Goal: Find specific page/section: Find specific page/section

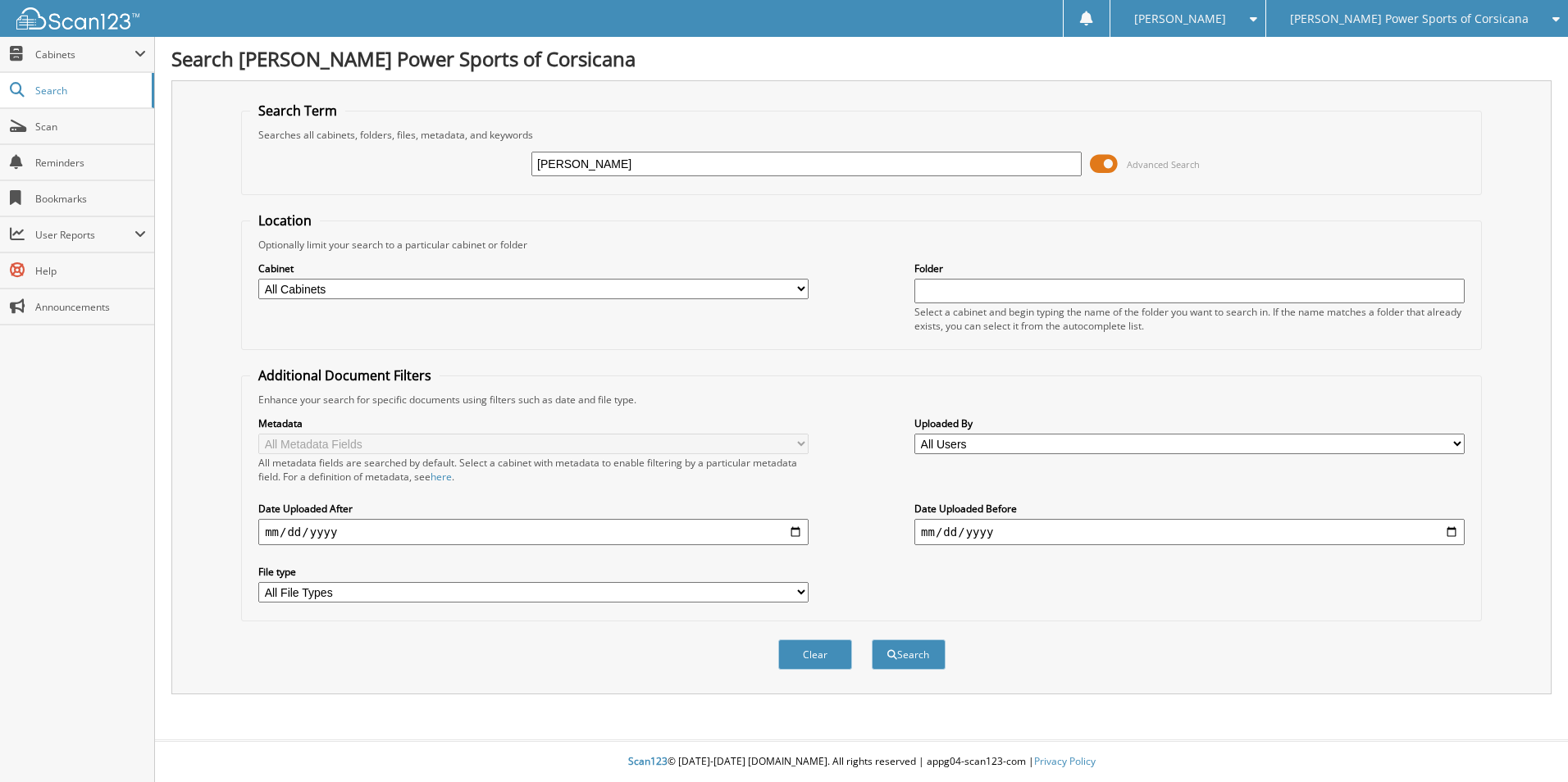
type input "[PERSON_NAME]"
click at [872, 639] on button "Search" at bounding box center [909, 655] width 74 height 30
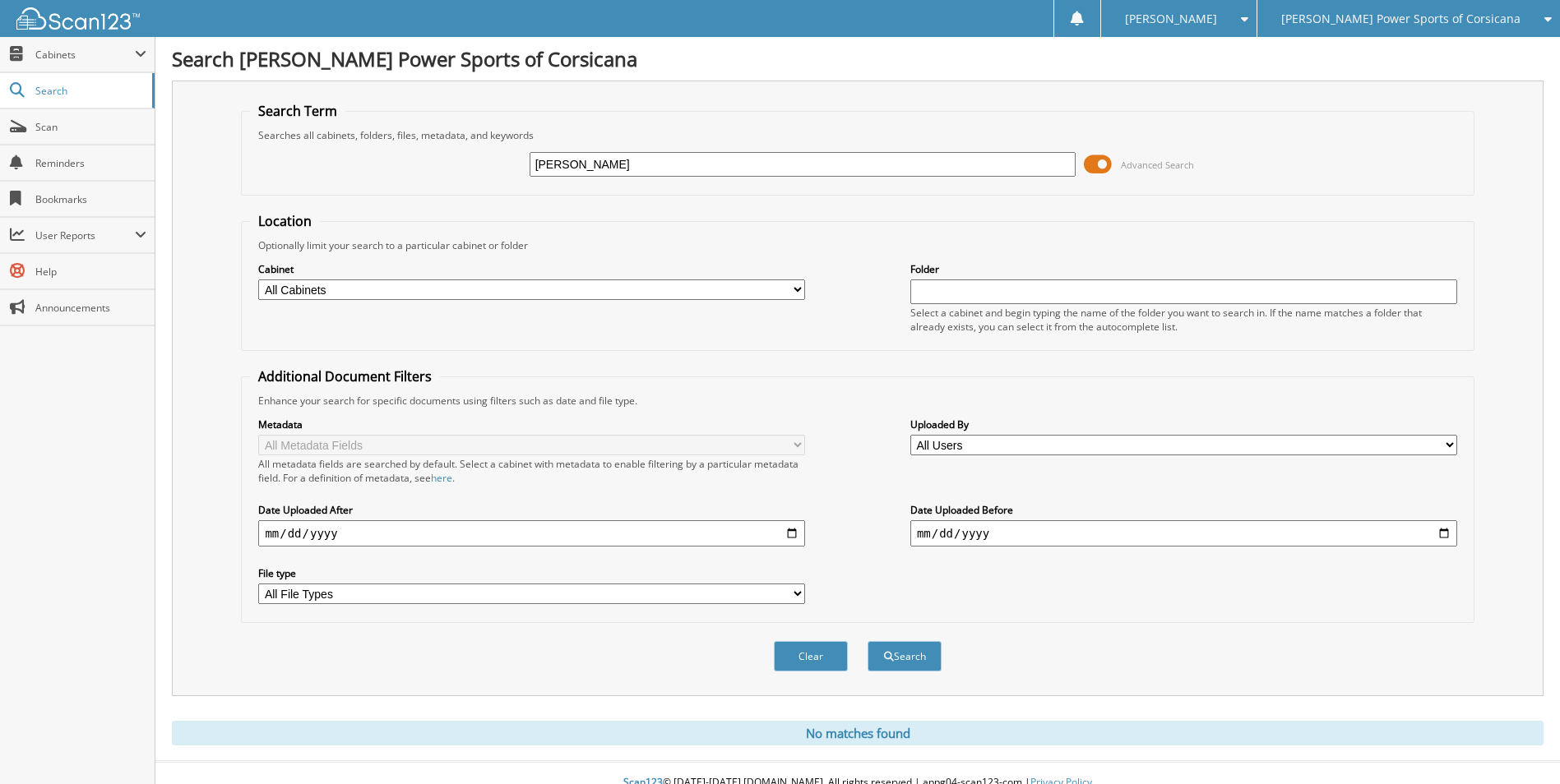
click at [634, 157] on input "[PERSON_NAME]" at bounding box center [802, 164] width 547 height 25
type input "[PERSON_NAME]"
click at [867, 641] on button "Search" at bounding box center [905, 656] width 74 height 31
click at [1092, 160] on span at bounding box center [1097, 164] width 28 height 25
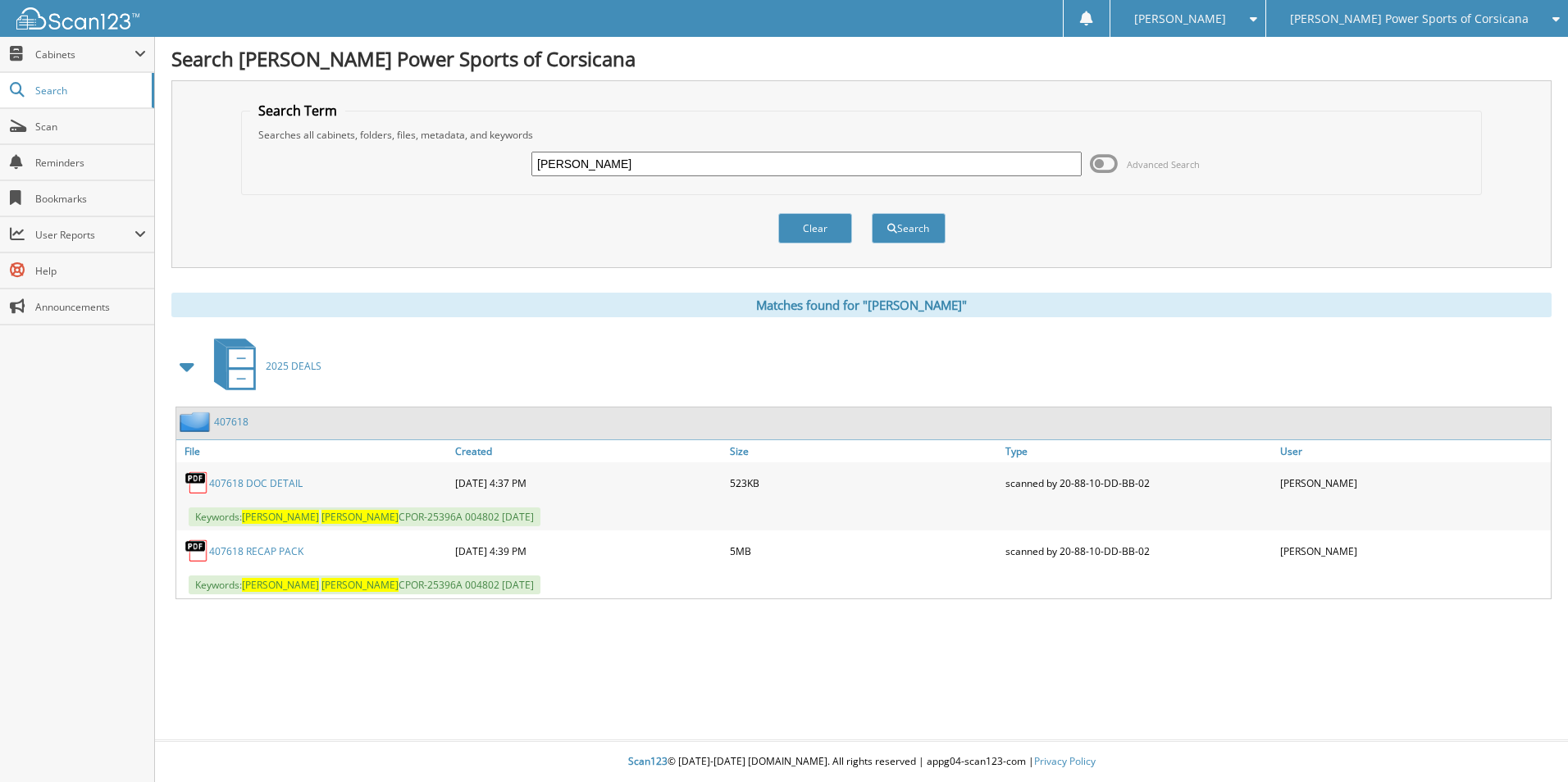
click at [233, 424] on link "407618" at bounding box center [231, 421] width 34 height 14
